Goal: Transaction & Acquisition: Purchase product/service

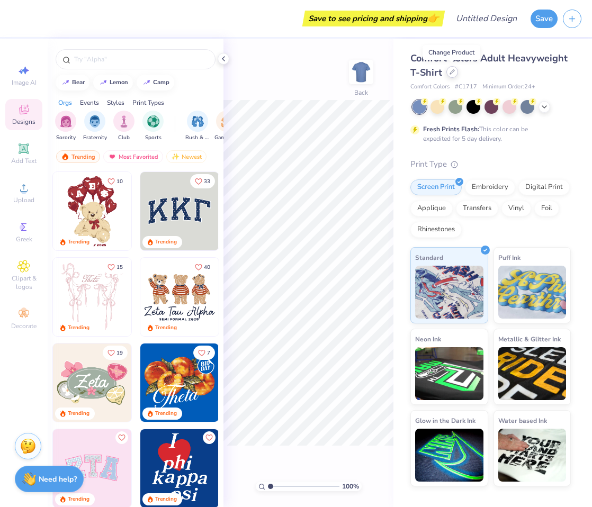
click at [449, 72] on icon at bounding box center [451, 71] width 5 height 5
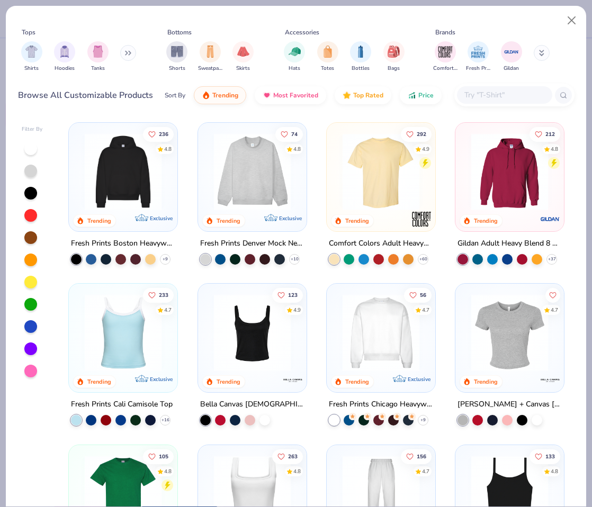
click at [240, 179] on img at bounding box center [251, 171] width 87 height 77
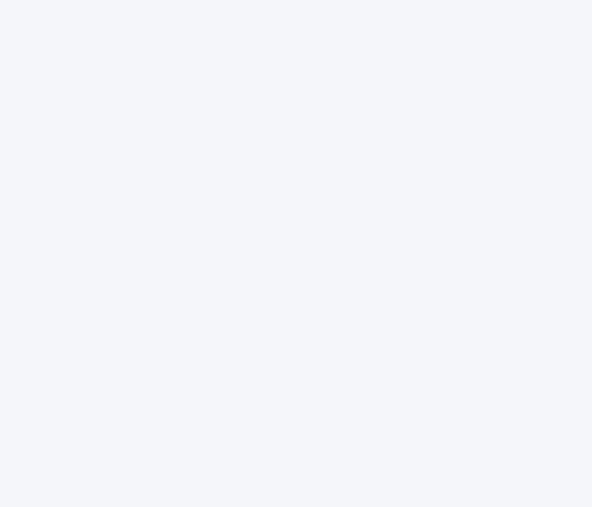
click at [529, 231] on div at bounding box center [296, 253] width 592 height 507
click at [357, 166] on div at bounding box center [296, 253] width 592 height 507
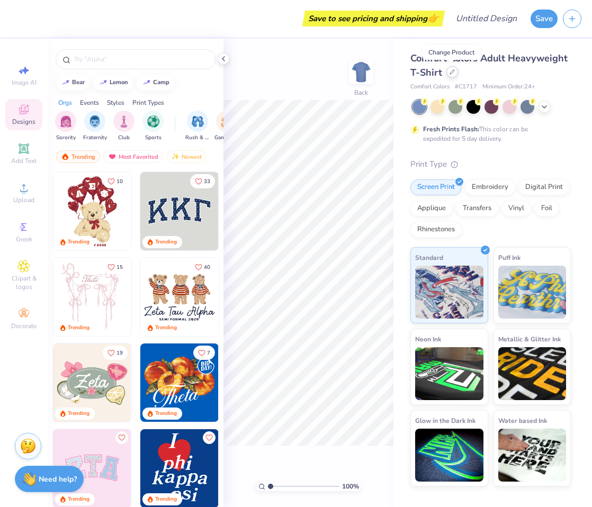
click at [451, 76] on div at bounding box center [452, 72] width 12 height 12
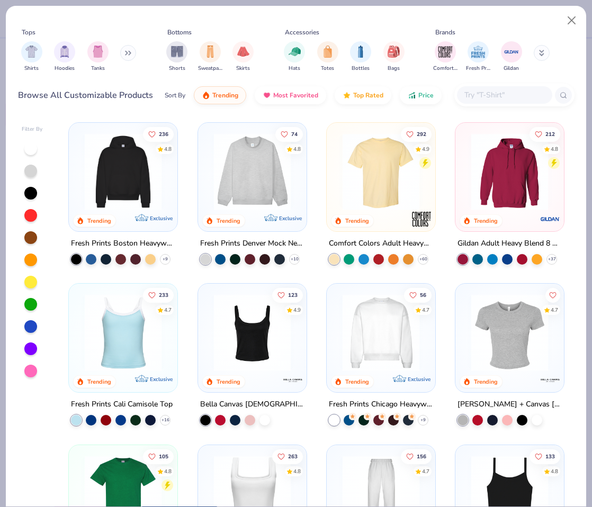
click at [412, 169] on img at bounding box center [380, 171] width 87 height 77
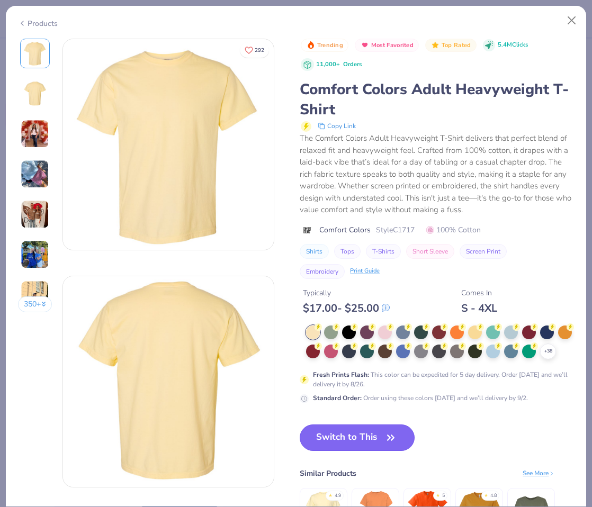
click at [386, 432] on icon "button" at bounding box center [390, 437] width 15 height 15
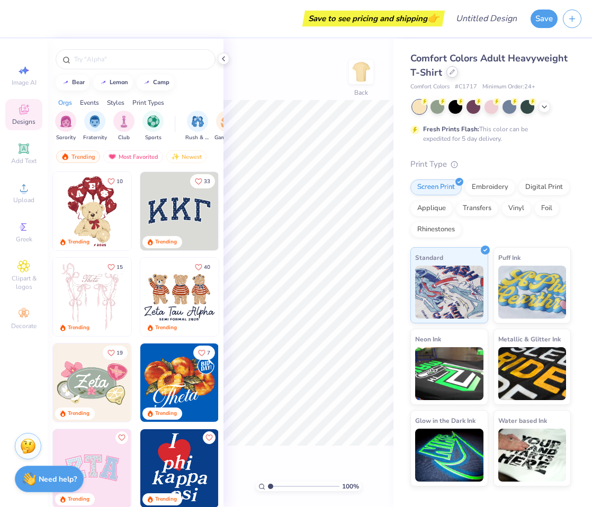
click at [451, 73] on icon at bounding box center [451, 71] width 5 height 5
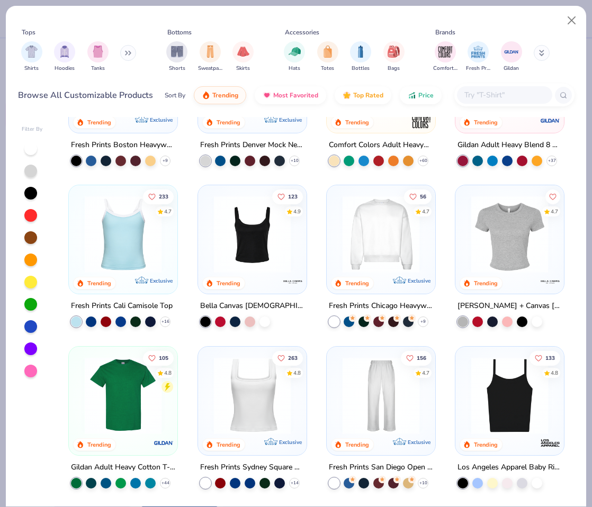
scroll to position [581, 0]
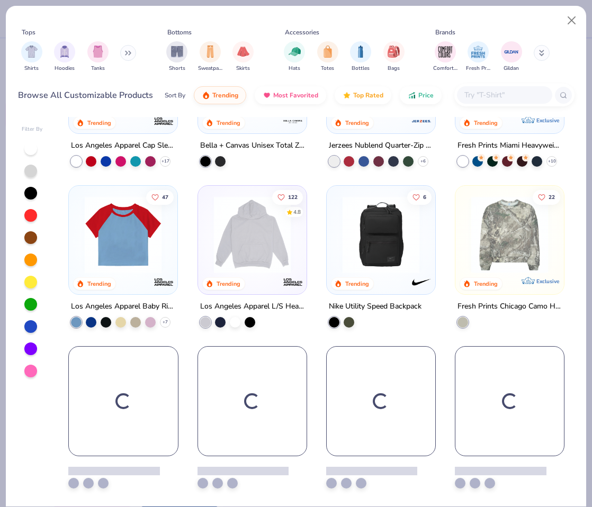
click at [514, 263] on img at bounding box center [509, 234] width 87 height 77
